Goal: Transaction & Acquisition: Purchase product/service

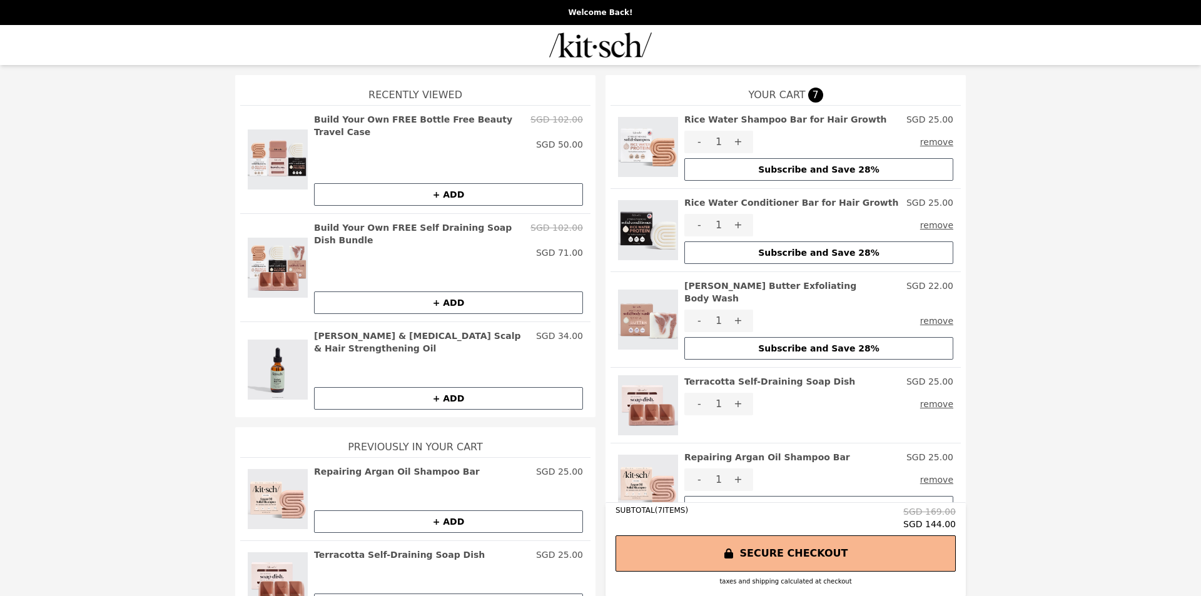
click at [942, 142] on button "remove" at bounding box center [936, 142] width 33 height 23
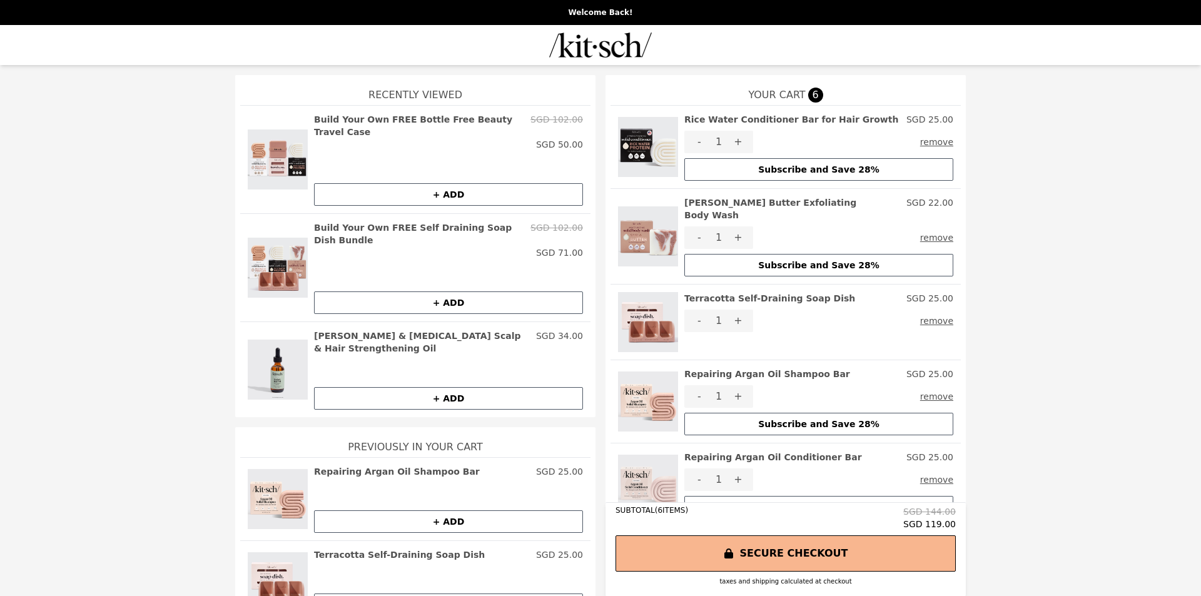
click at [942, 142] on button "remove" at bounding box center [936, 142] width 33 height 23
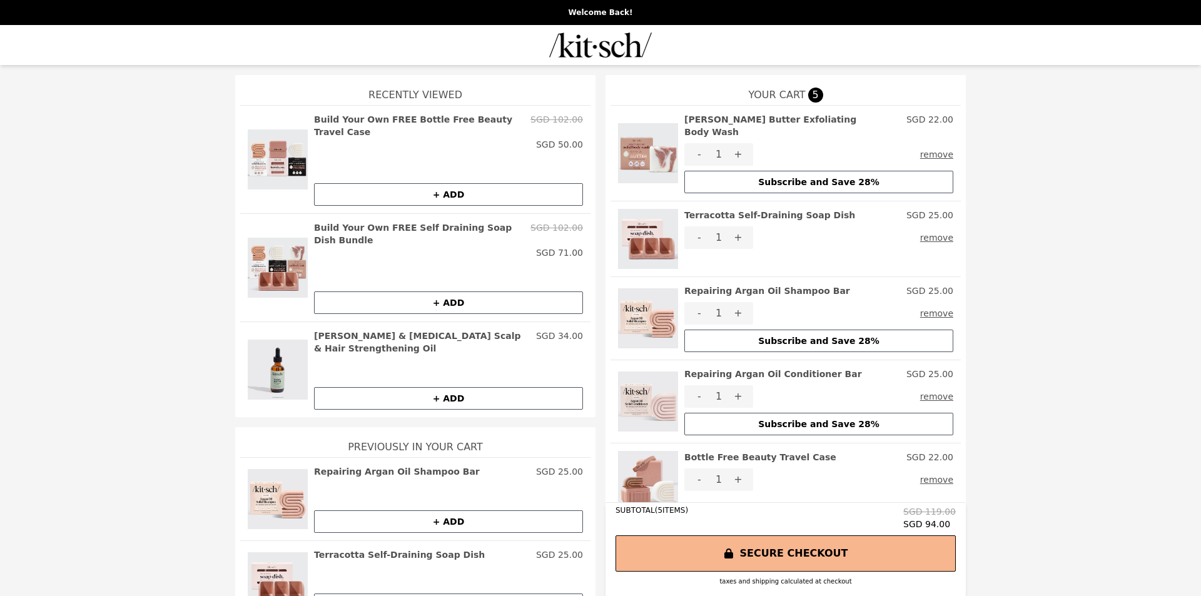
click at [942, 143] on button "remove" at bounding box center [936, 154] width 33 height 23
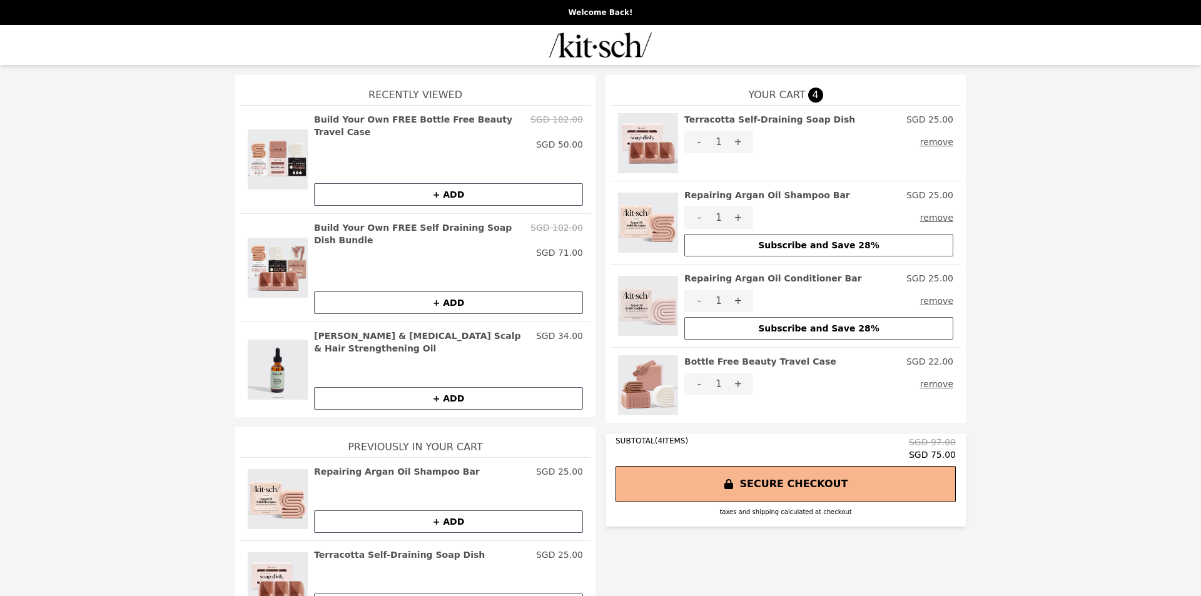
click at [942, 142] on button "remove" at bounding box center [936, 142] width 33 height 23
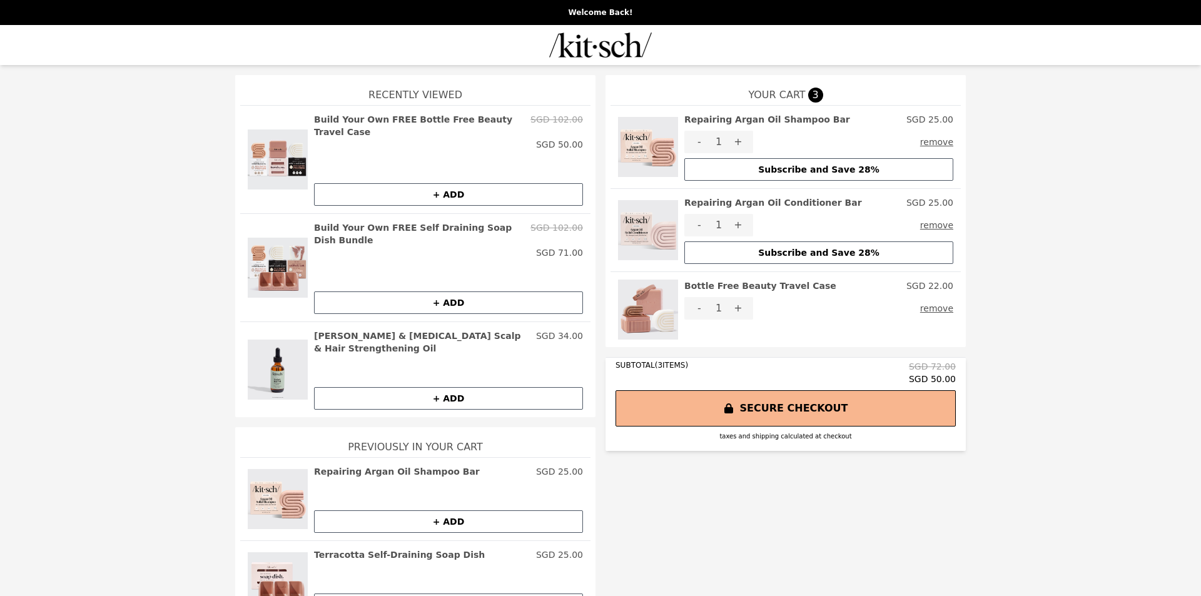
click at [942, 142] on button "remove" at bounding box center [936, 142] width 33 height 23
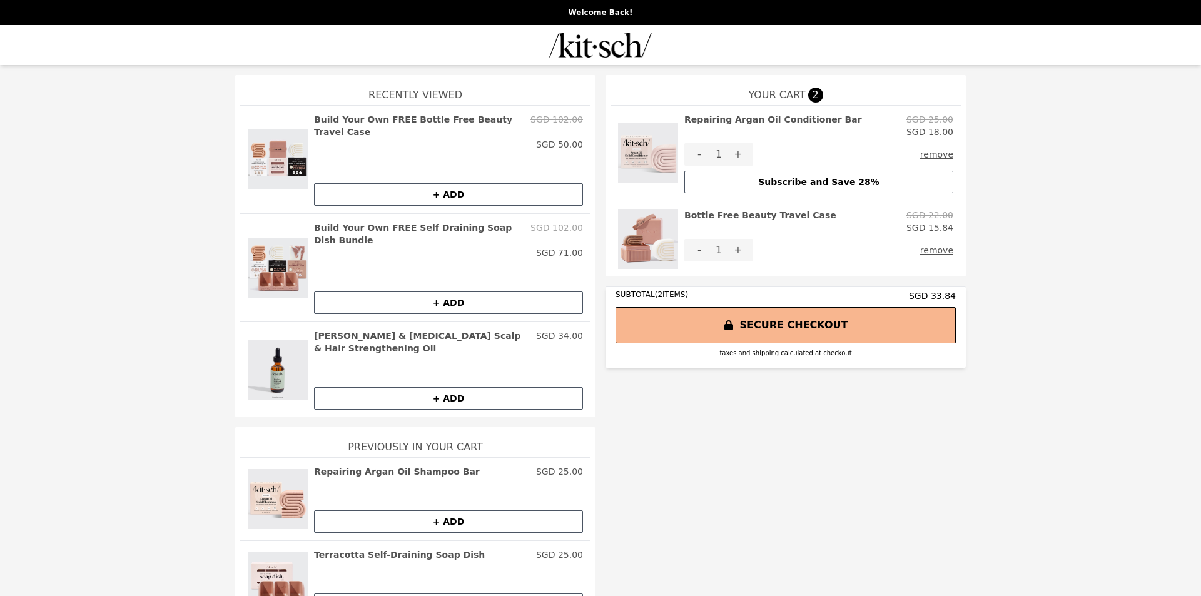
click at [935, 154] on button "remove" at bounding box center [936, 154] width 33 height 23
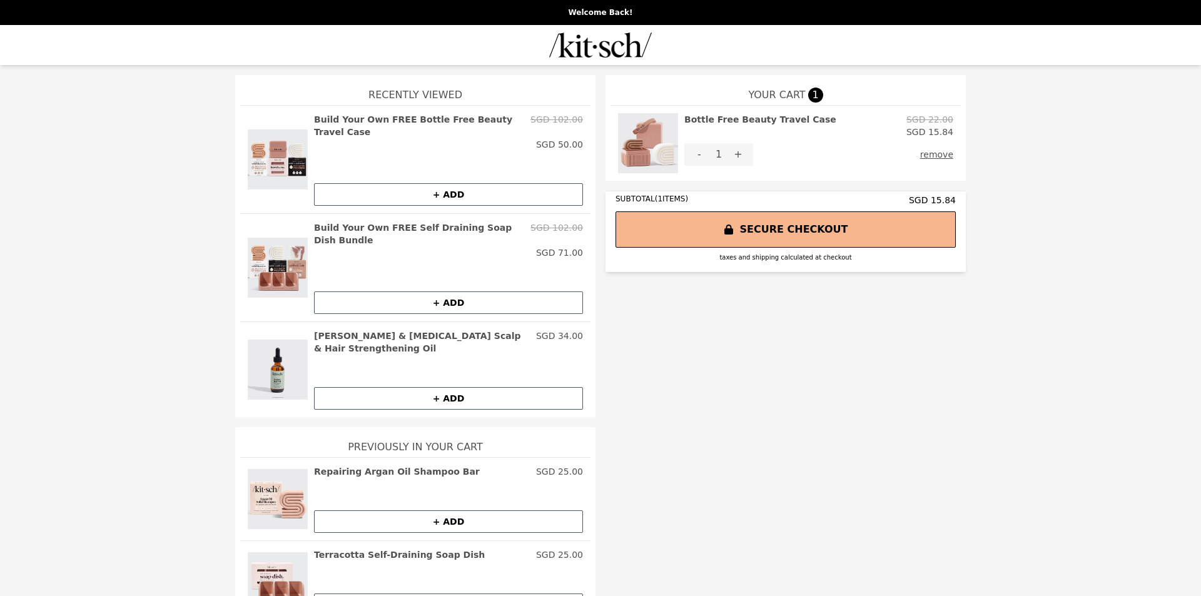
click at [942, 156] on button "remove" at bounding box center [936, 154] width 33 height 23
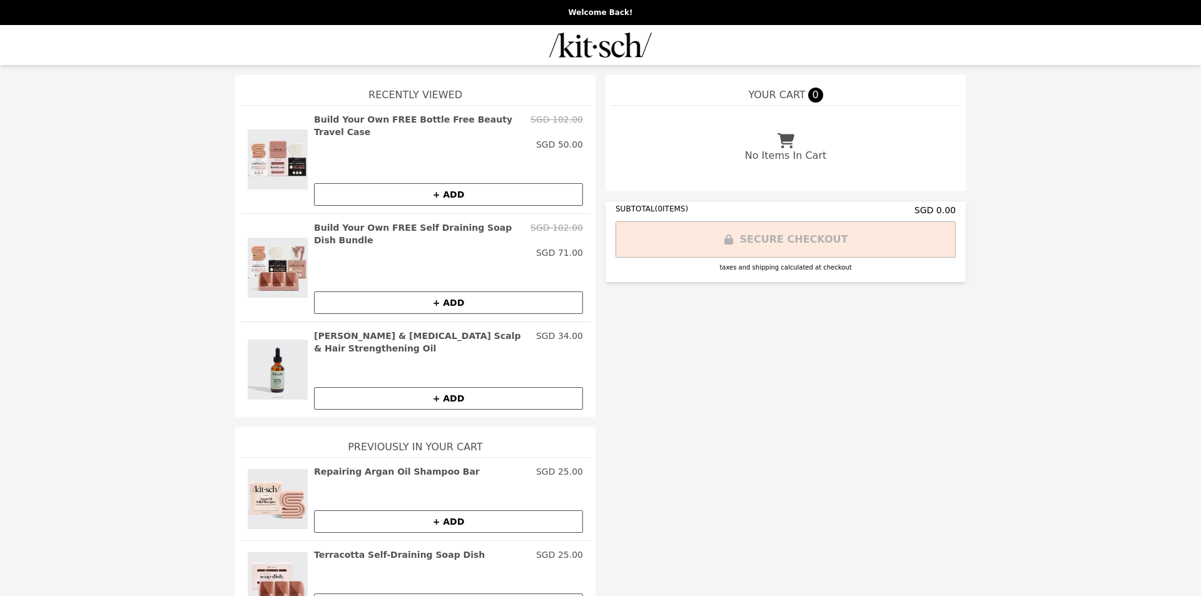
click at [437, 292] on button "+ ADD" at bounding box center [448, 303] width 269 height 23
click at [435, 221] on h2 "Build Your Own FREE Self Draining Soap Dish Bundle" at bounding box center [419, 233] width 211 height 25
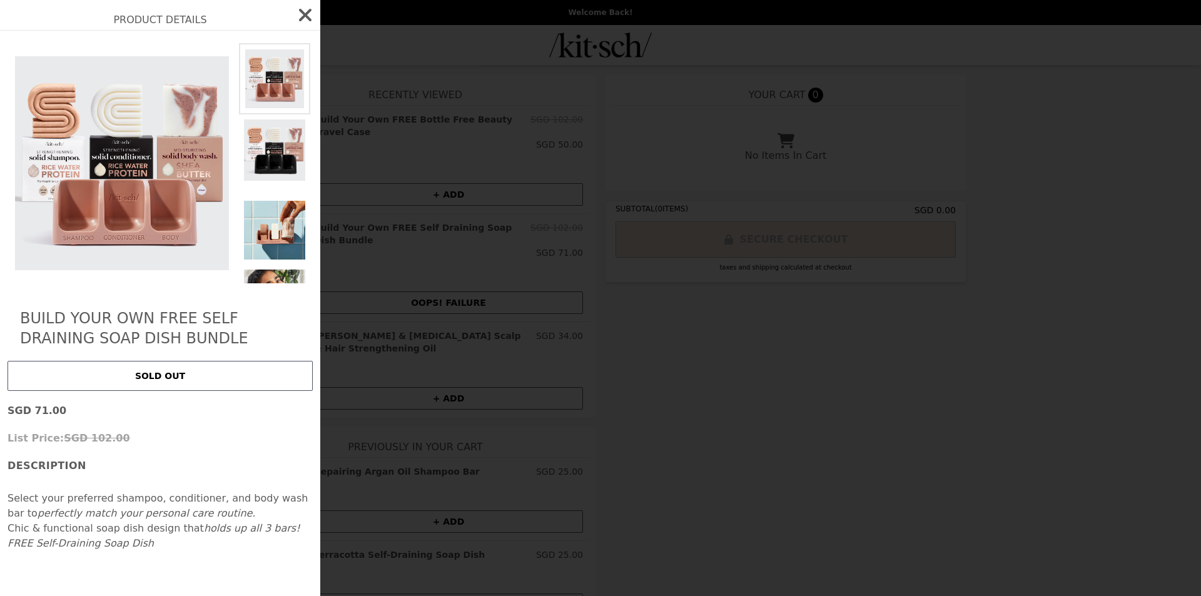
click at [299, 13] on icon "button" at bounding box center [305, 15] width 20 height 20
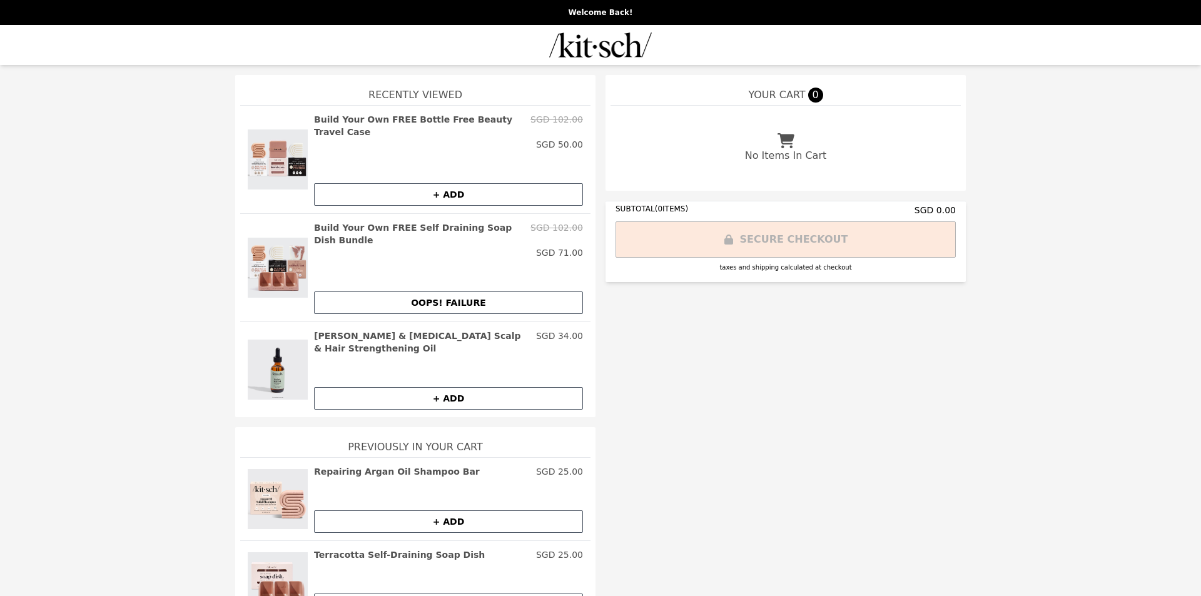
click at [621, 53] on img at bounding box center [600, 45] width 103 height 25
